Goal: Information Seeking & Learning: Learn about a topic

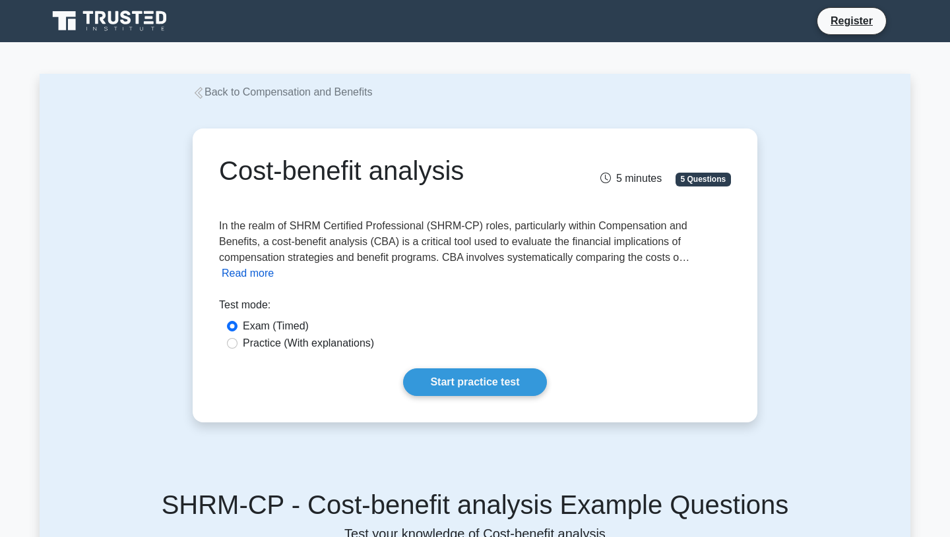
click at [274, 266] on button "Read more" at bounding box center [248, 274] width 52 height 16
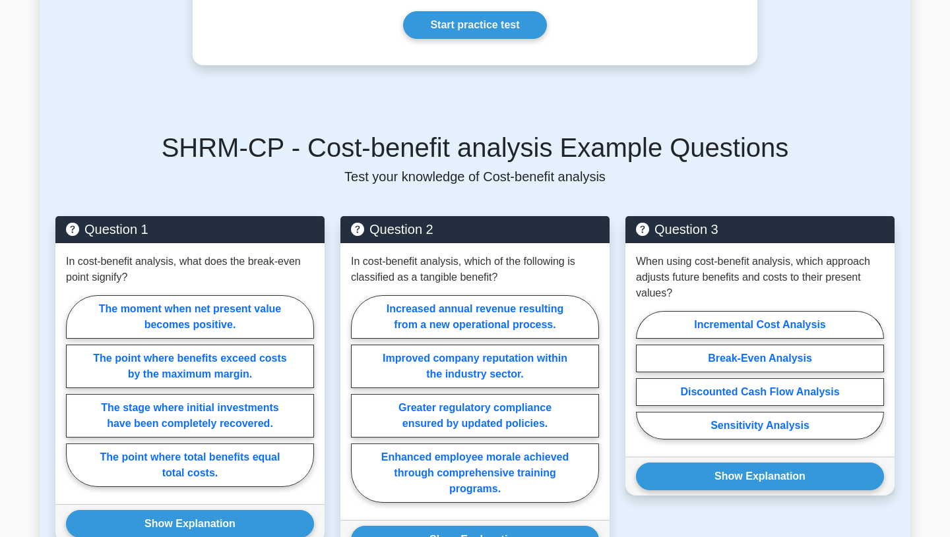
scroll to position [1243, 0]
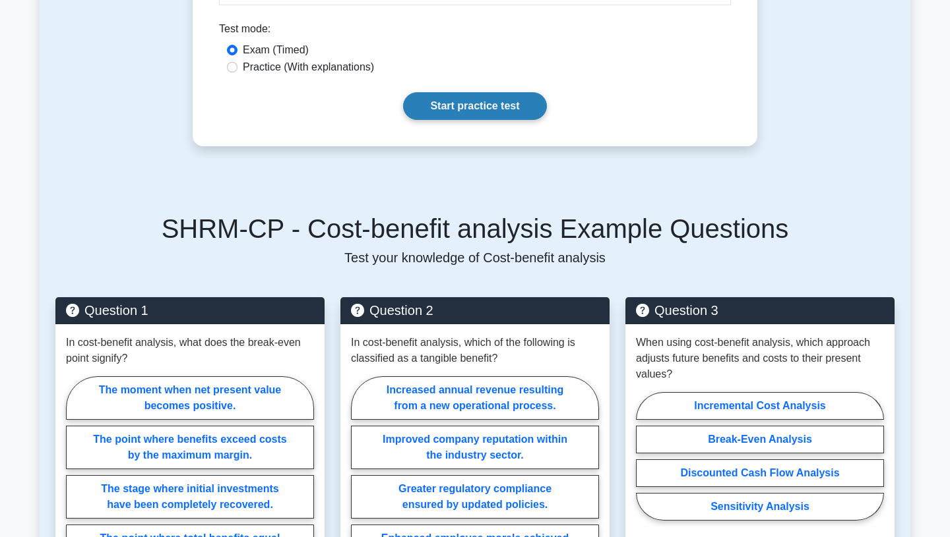
click at [476, 96] on link "Start practice test" at bounding box center [474, 106] width 143 height 28
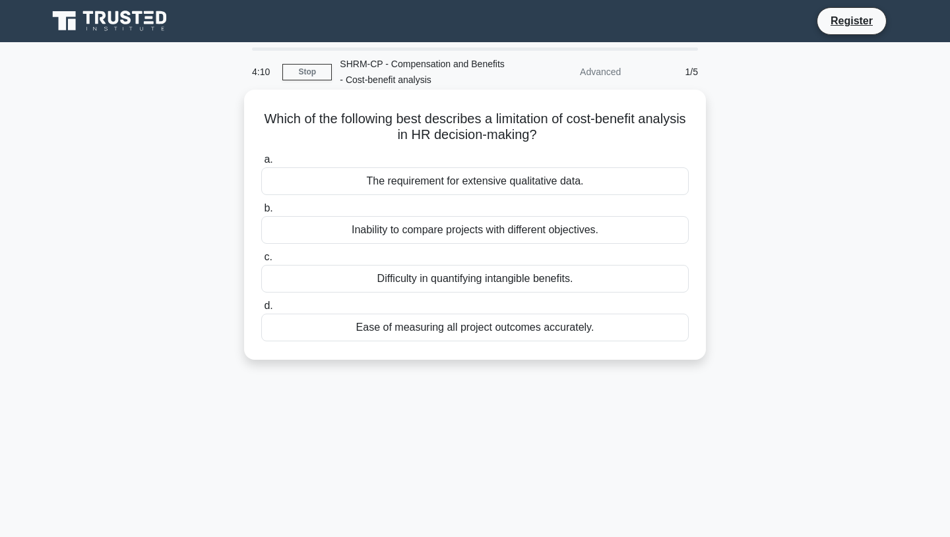
click at [401, 280] on div "Difficulty in quantifying intangible benefits." at bounding box center [474, 279] width 427 height 28
click at [261, 262] on input "c. Difficulty in quantifying intangible benefits." at bounding box center [261, 257] width 0 height 9
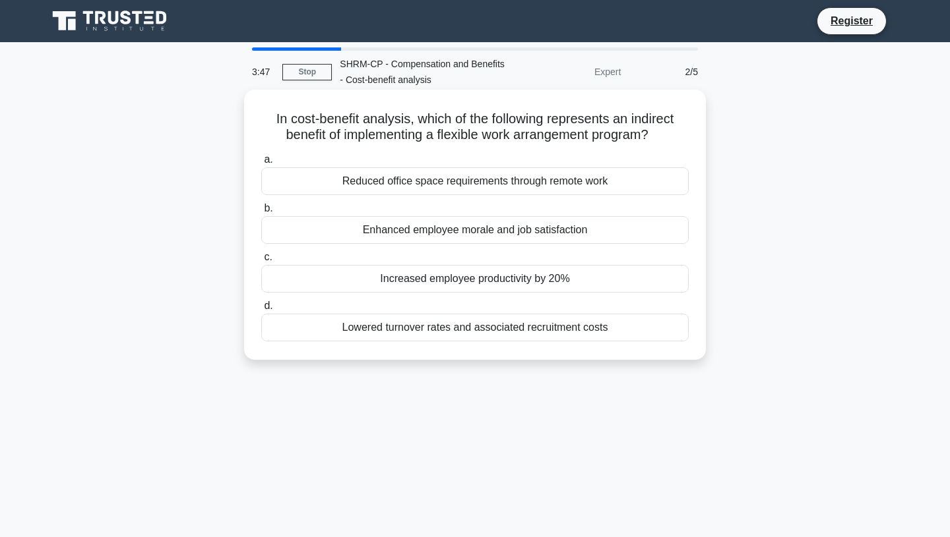
click at [443, 183] on div "Reduced office space requirements through remote work" at bounding box center [474, 182] width 427 height 28
click at [261, 164] on input "a. Reduced office space requirements through remote work" at bounding box center [261, 160] width 0 height 9
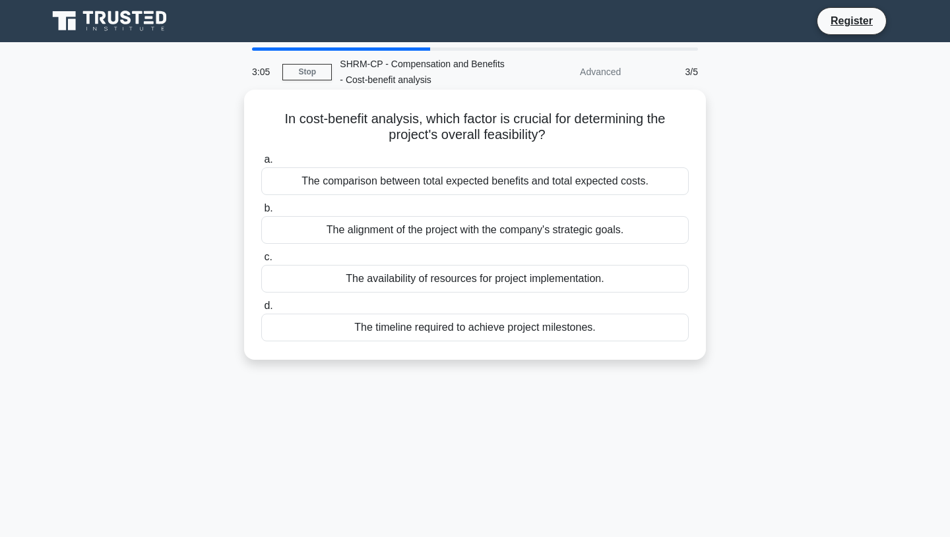
click at [416, 232] on div "The alignment of the project with the company's strategic goals." at bounding box center [474, 230] width 427 height 28
click at [261, 213] on input "b. The alignment of the project with the company's strategic goals." at bounding box center [261, 208] width 0 height 9
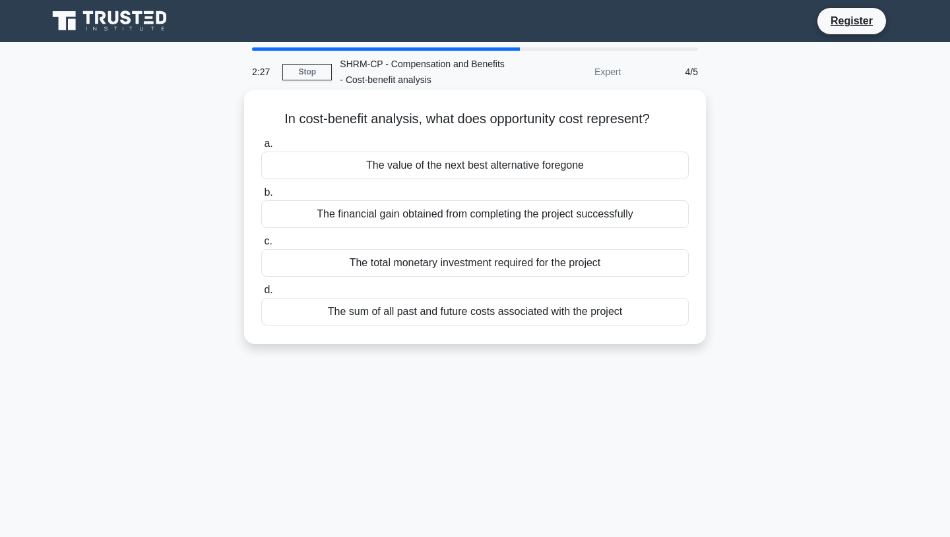
click at [451, 216] on div "The financial gain obtained from completing the project successfully" at bounding box center [474, 214] width 427 height 28
click at [261, 197] on input "b. The financial gain obtained from completing the project successfully" at bounding box center [261, 193] width 0 height 9
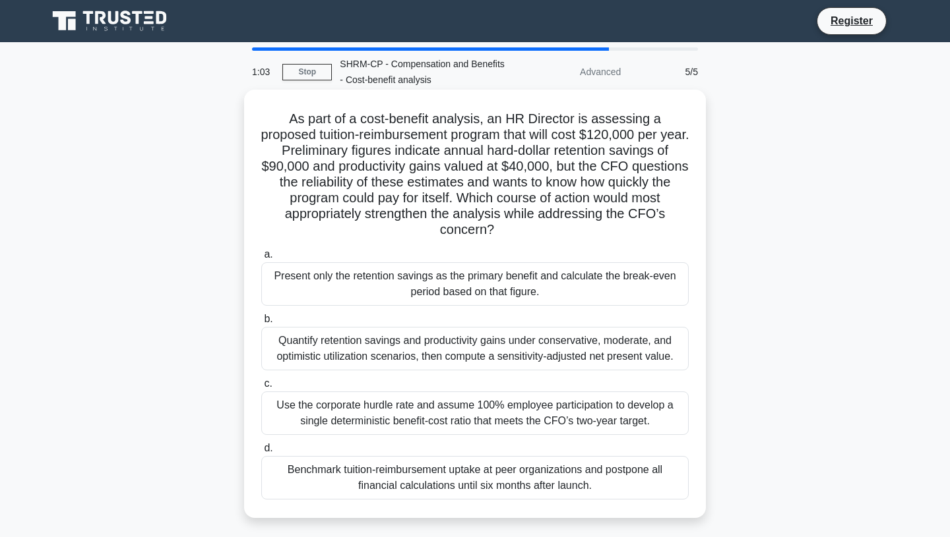
click at [415, 406] on div "Use the corporate hurdle rate and assume 100% employee participation to develop…" at bounding box center [474, 414] width 427 height 44
click at [261, 388] on input "c. Use the corporate hurdle rate and assume 100% employee participation to deve…" at bounding box center [261, 384] width 0 height 9
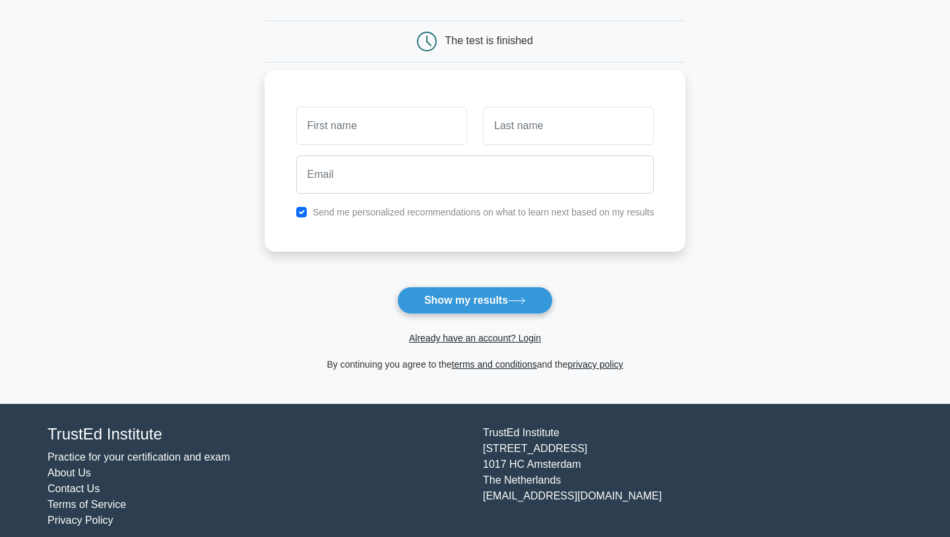
scroll to position [125, 0]
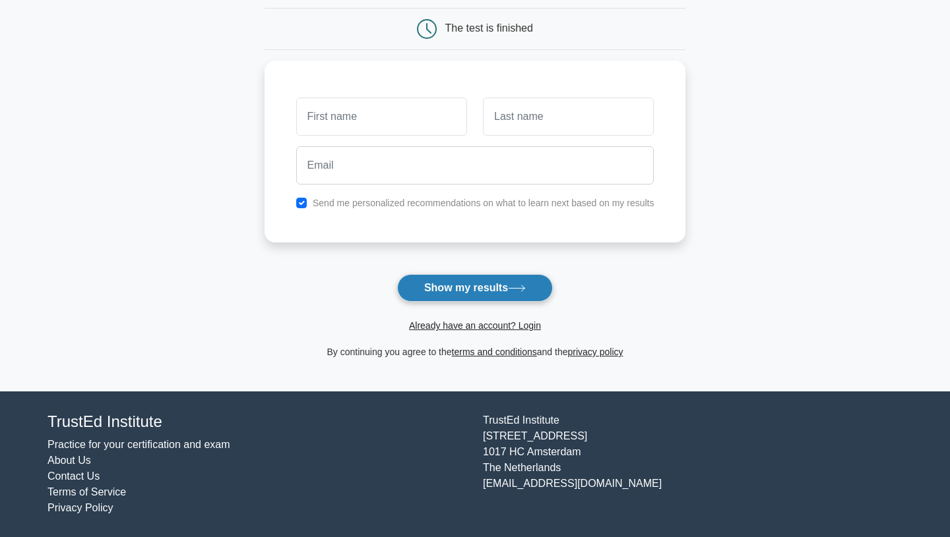
click at [466, 288] on button "Show my results" at bounding box center [475, 288] width 156 height 28
